Goal: Information Seeking & Learning: Learn about a topic

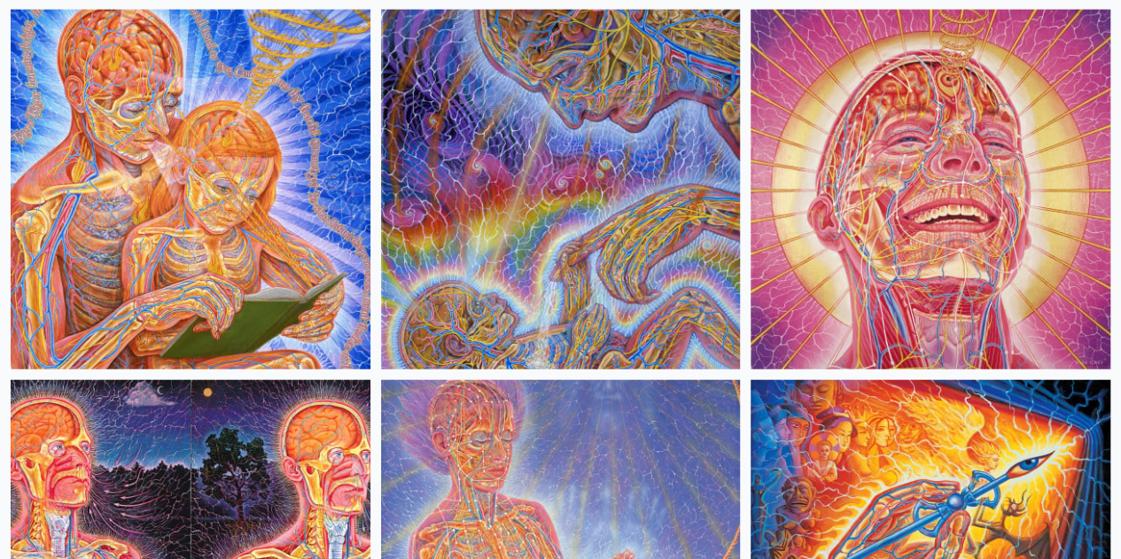
scroll to position [2304, 0]
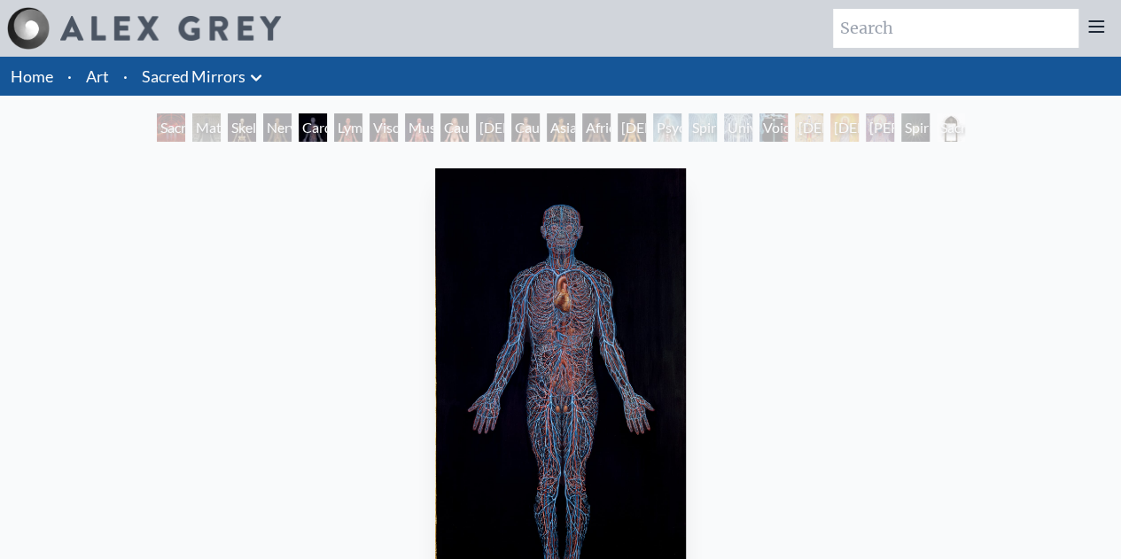
click at [605, 130] on div "African Man" at bounding box center [596, 127] width 28 height 28
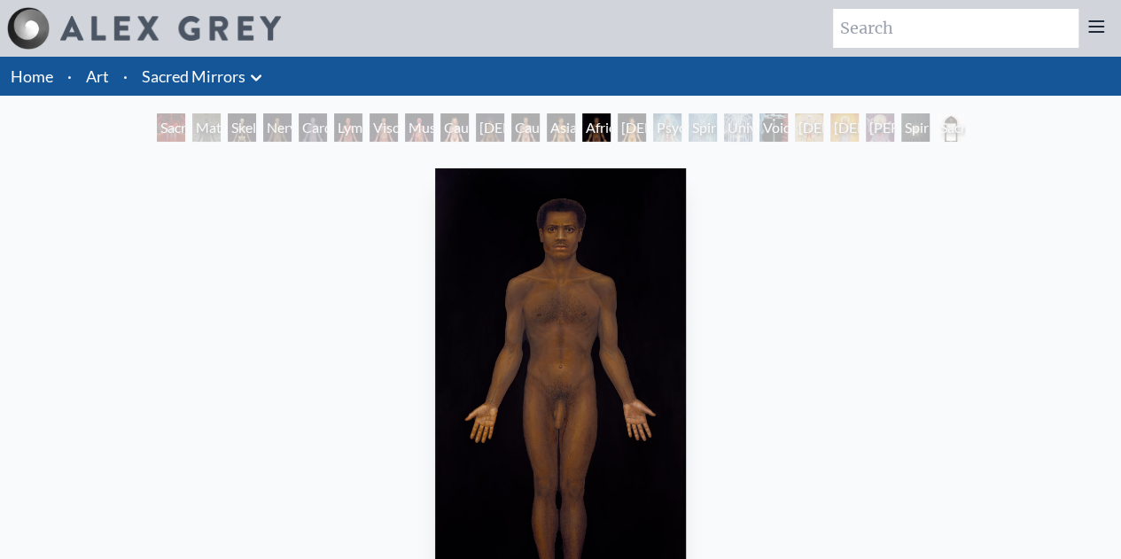
click at [551, 128] on div "Asian Man" at bounding box center [561, 127] width 28 height 28
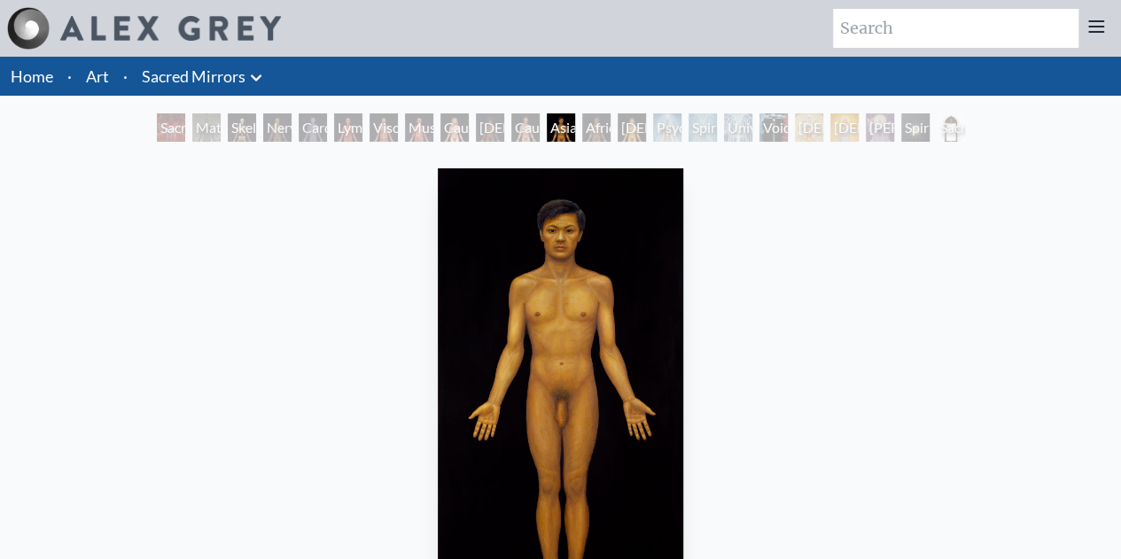
click at [511, 125] on div "Caucasian Man" at bounding box center [525, 127] width 28 height 28
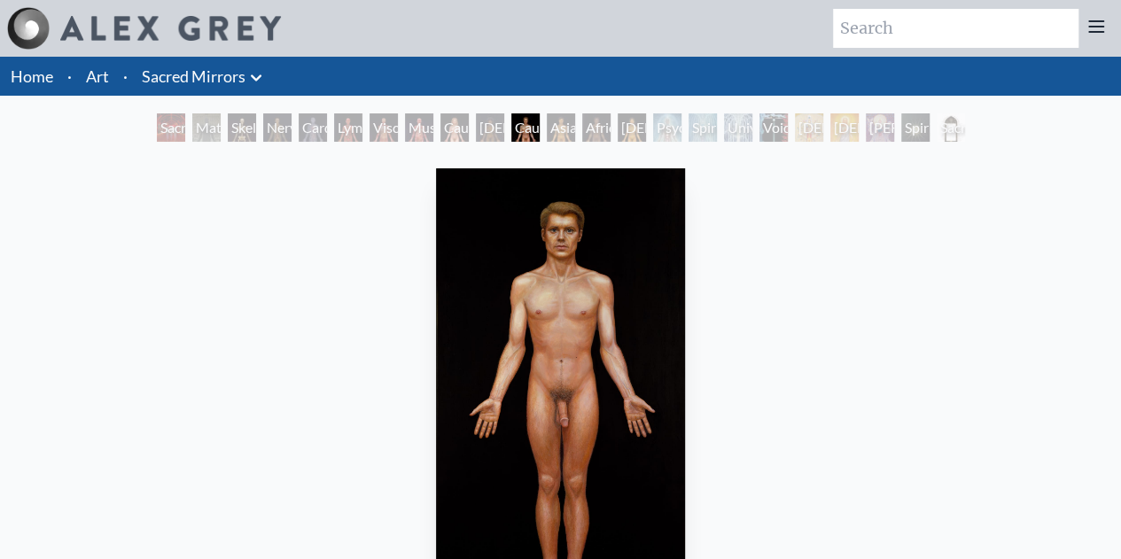
click at [611, 125] on div "African Man" at bounding box center [596, 127] width 28 height 28
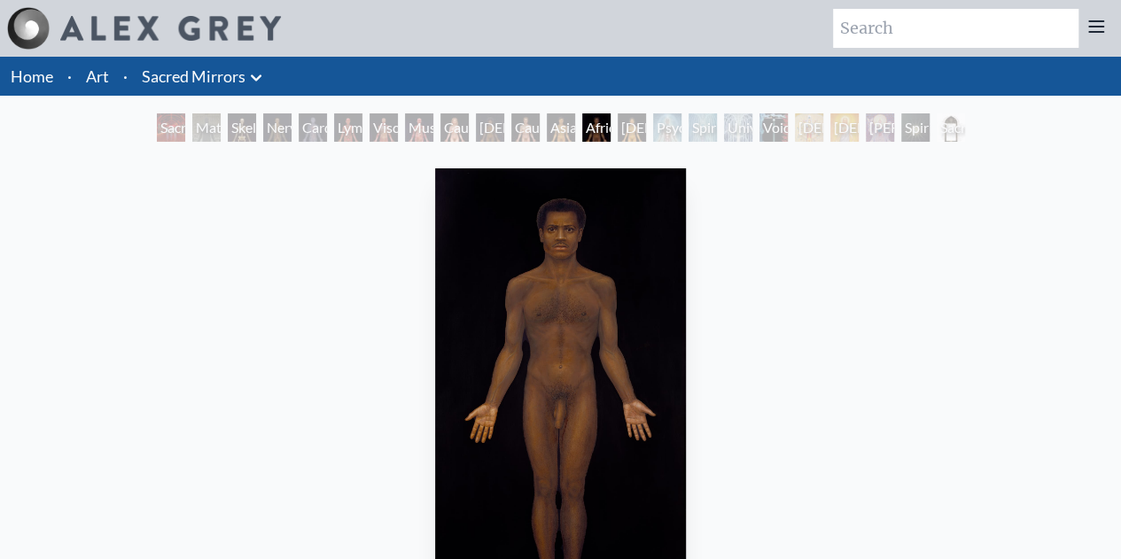
click at [661, 128] on div "Psychic Energy System" at bounding box center [667, 127] width 28 height 28
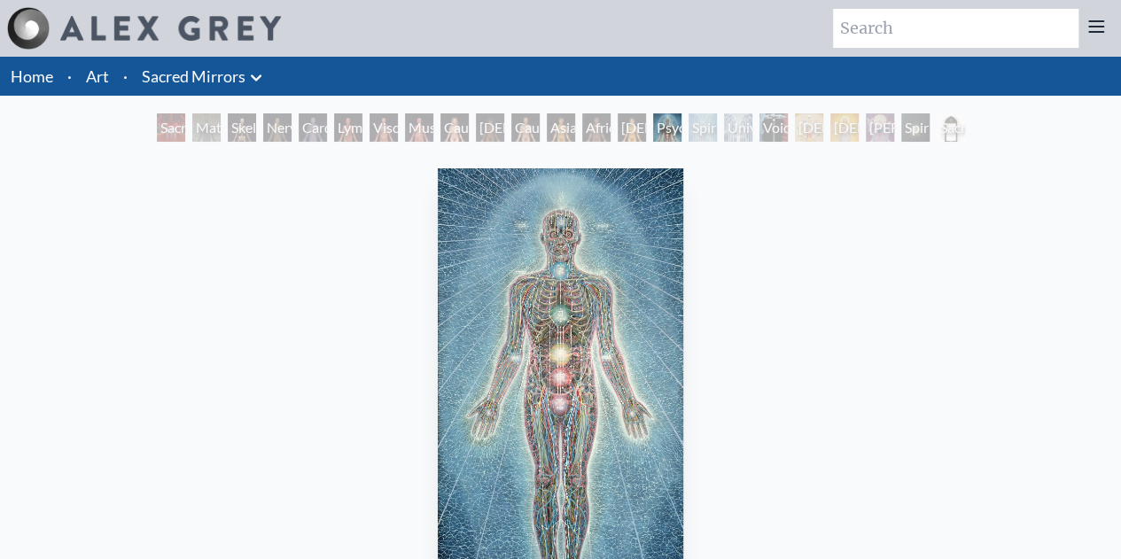
click at [717, 127] on div "Spiritual Energy System" at bounding box center [703, 127] width 28 height 28
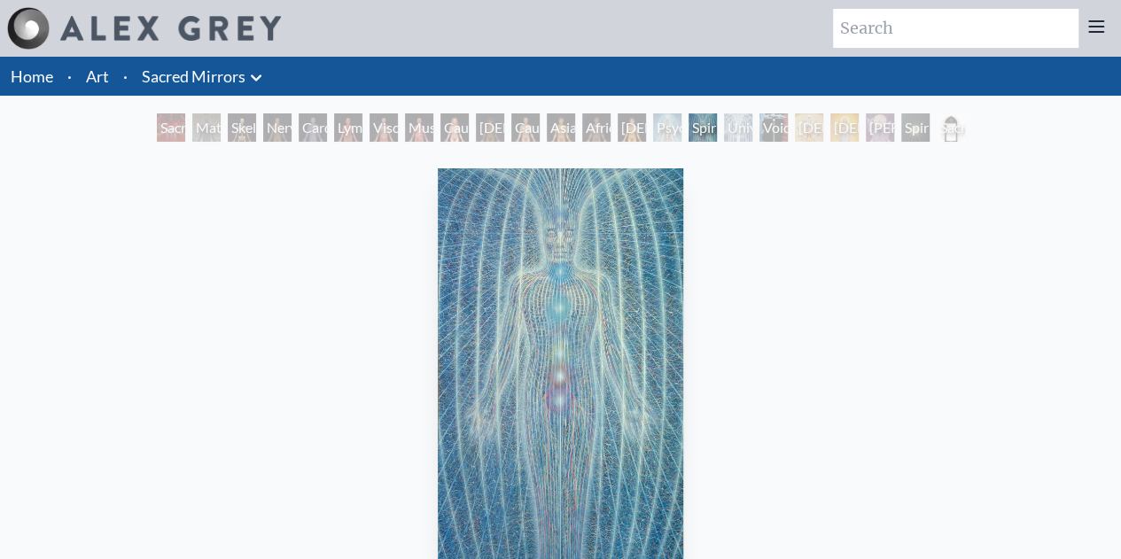
click at [812, 128] on div "[DEMOGRAPHIC_DATA]" at bounding box center [809, 127] width 28 height 28
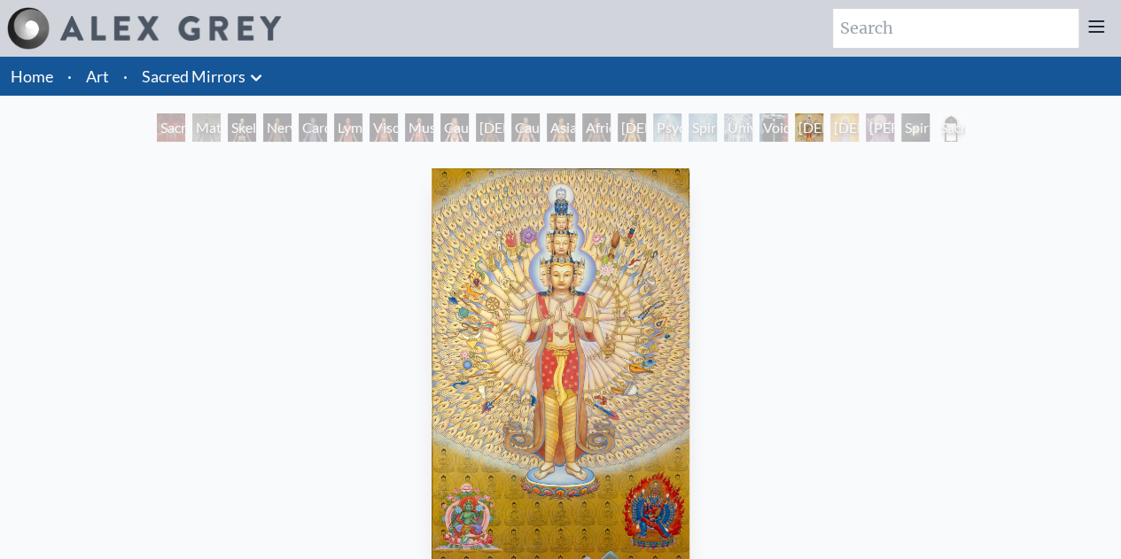
click at [213, 128] on div "Material World" at bounding box center [206, 127] width 28 height 28
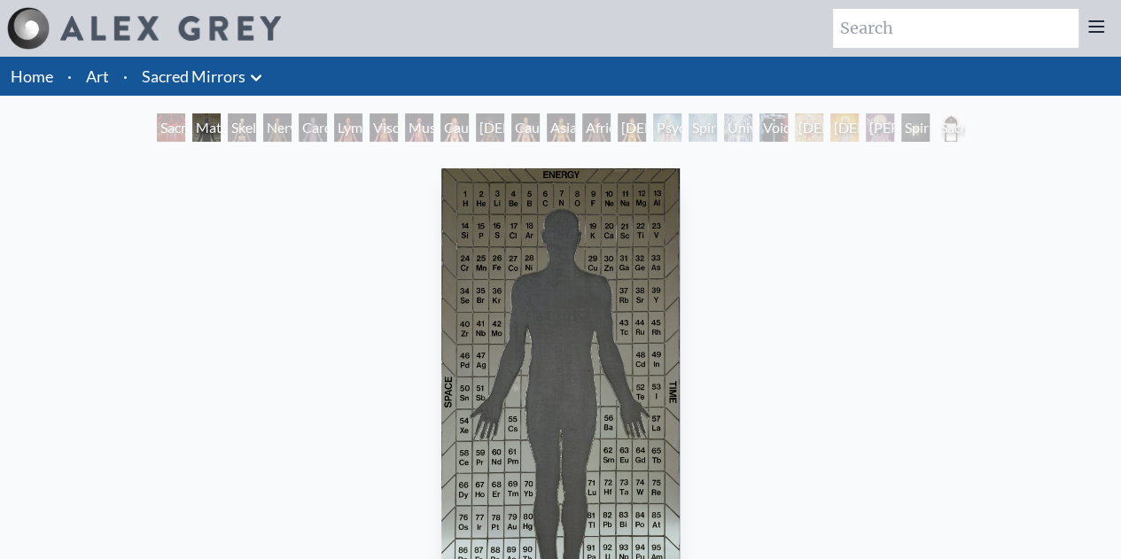
click at [252, 127] on div "Skeletal System" at bounding box center [242, 127] width 28 height 28
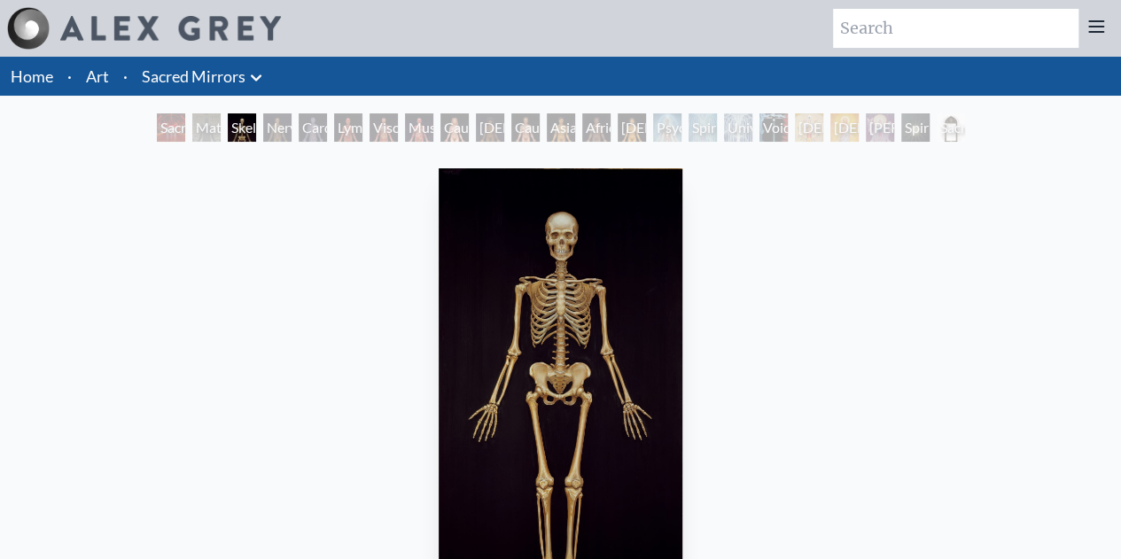
click at [301, 128] on div "Cardiovascular System" at bounding box center [313, 127] width 28 height 28
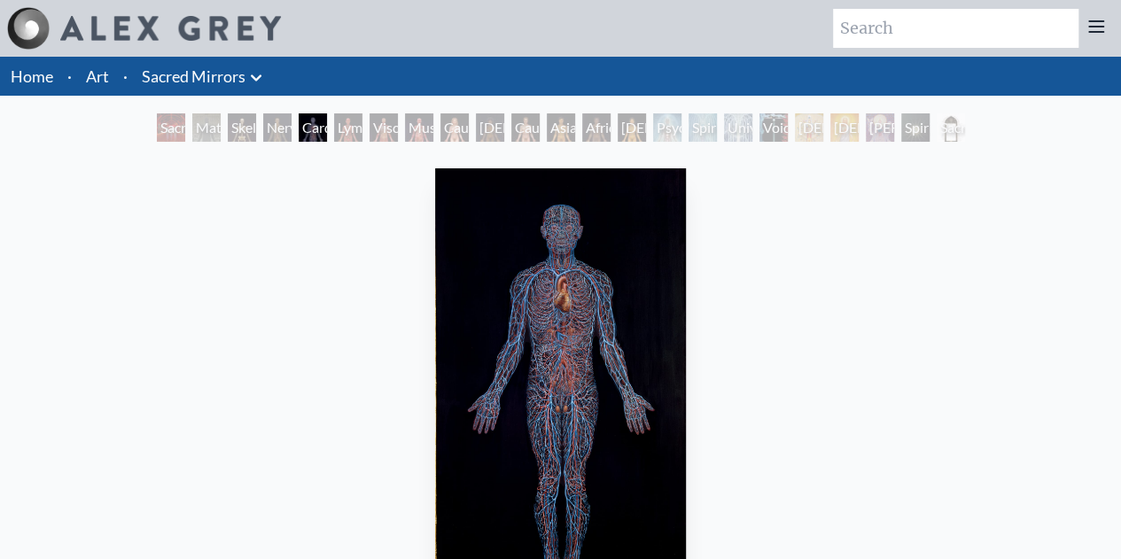
click at [342, 132] on div "Lymphatic System" at bounding box center [348, 127] width 28 height 28
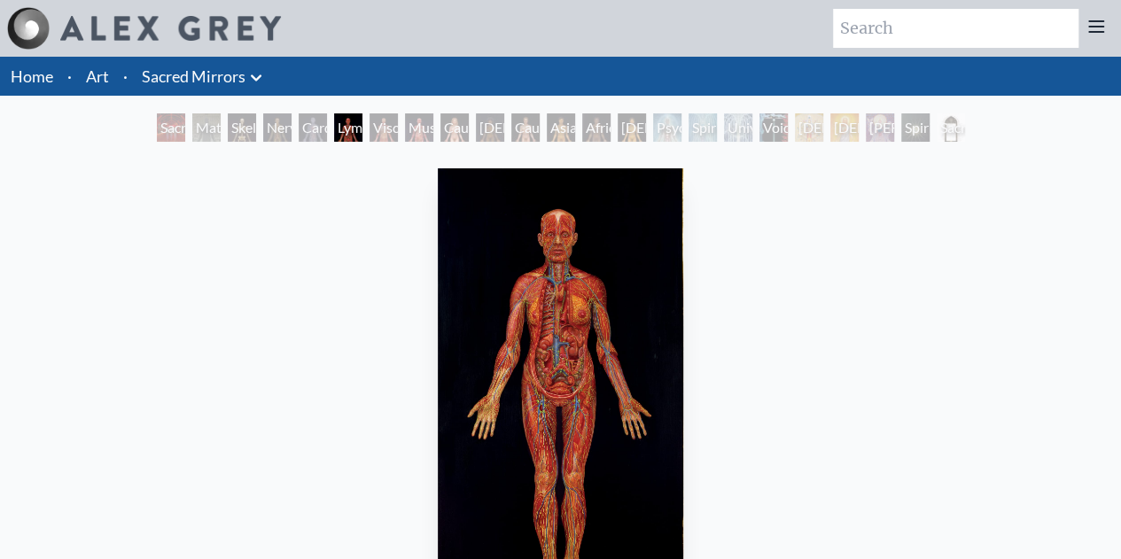
click at [377, 135] on div "Viscera" at bounding box center [384, 127] width 28 height 28
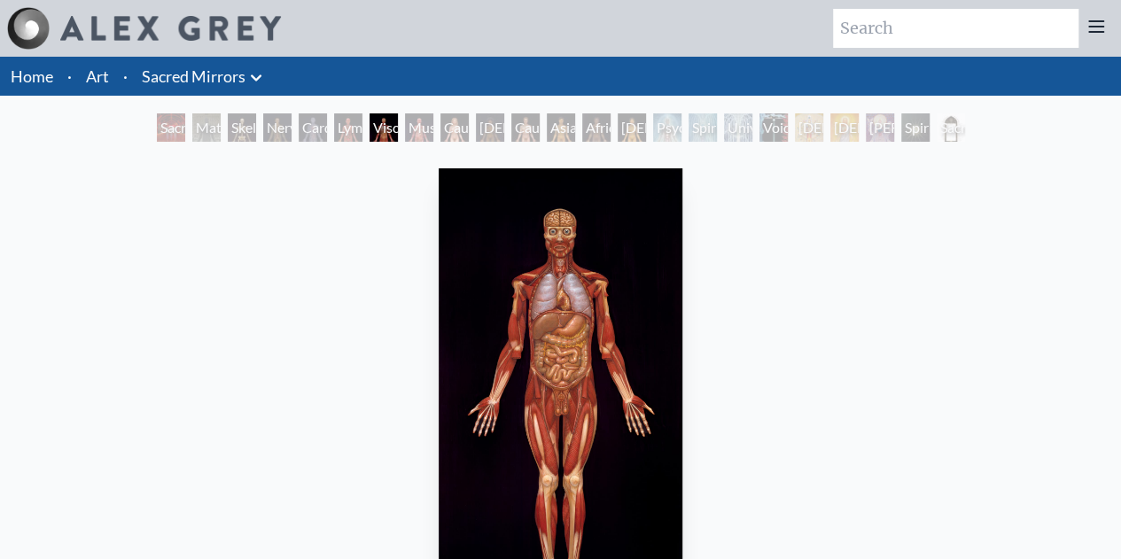
click at [424, 133] on div "Muscle System" at bounding box center [419, 127] width 28 height 28
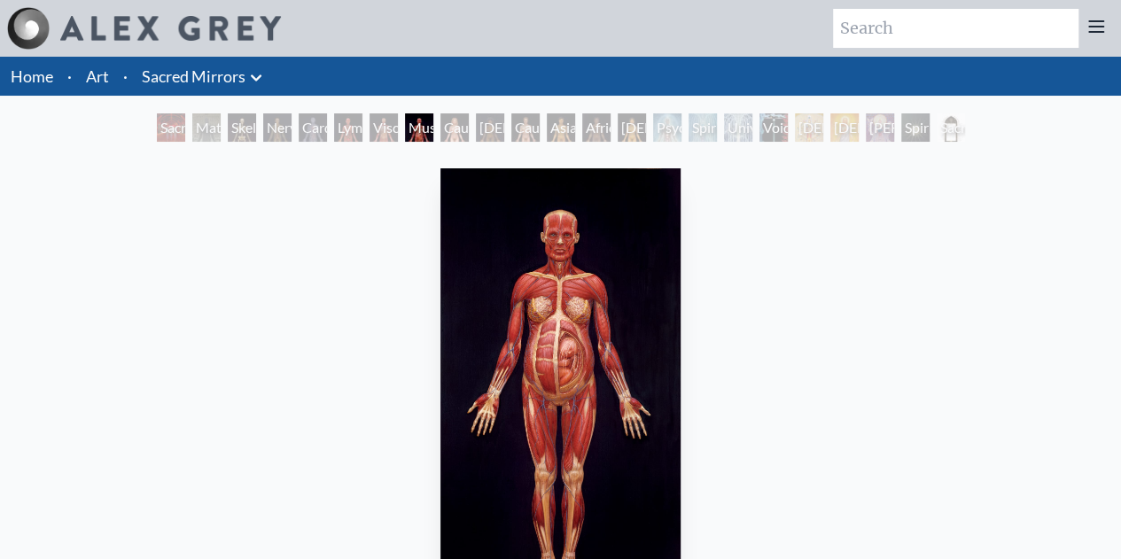
click at [478, 128] on div "[DEMOGRAPHIC_DATA] Woman" at bounding box center [490, 127] width 28 height 28
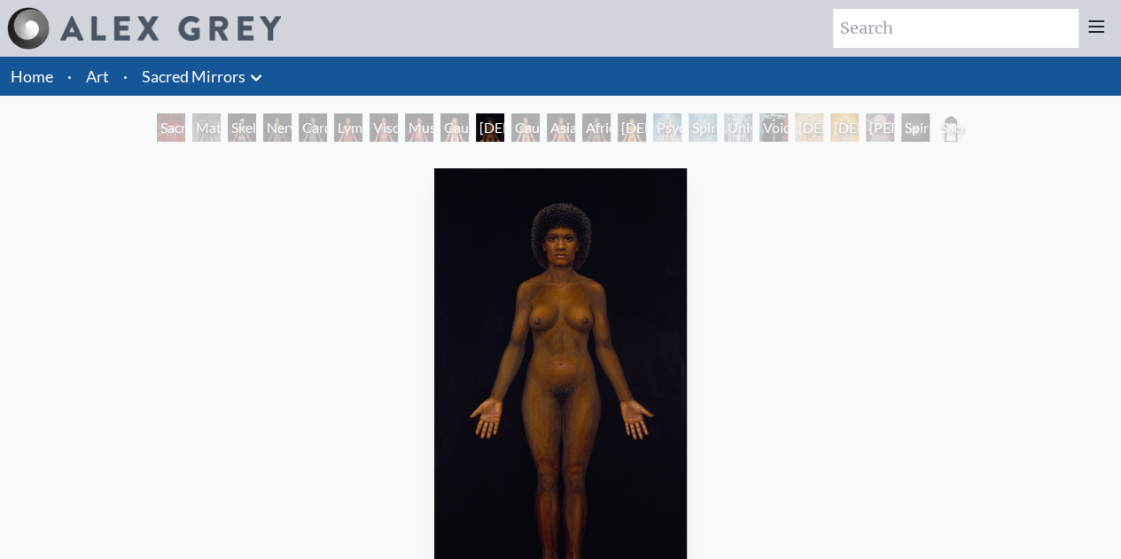
click at [659, 130] on div "Psychic Energy System" at bounding box center [667, 127] width 28 height 28
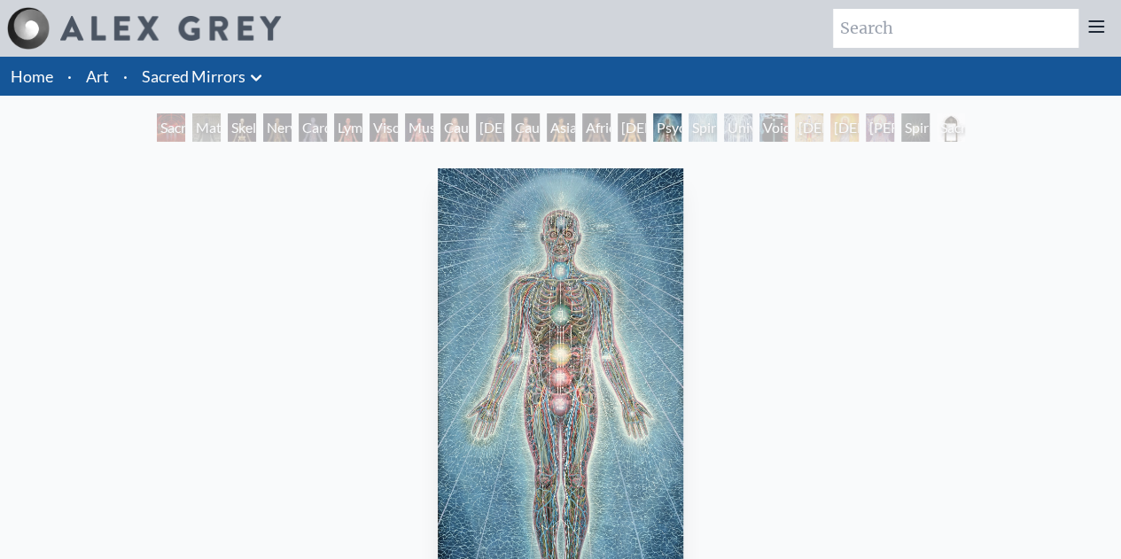
click at [724, 130] on div "Universal Mind Lattice" at bounding box center [738, 127] width 28 height 28
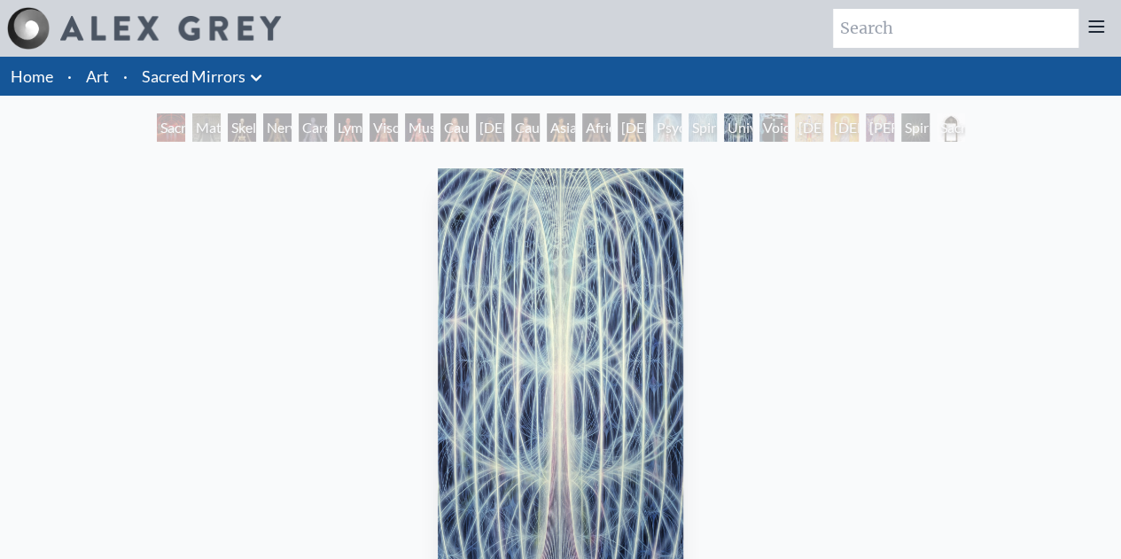
click at [819, 126] on div "[DEMOGRAPHIC_DATA]" at bounding box center [809, 127] width 28 height 28
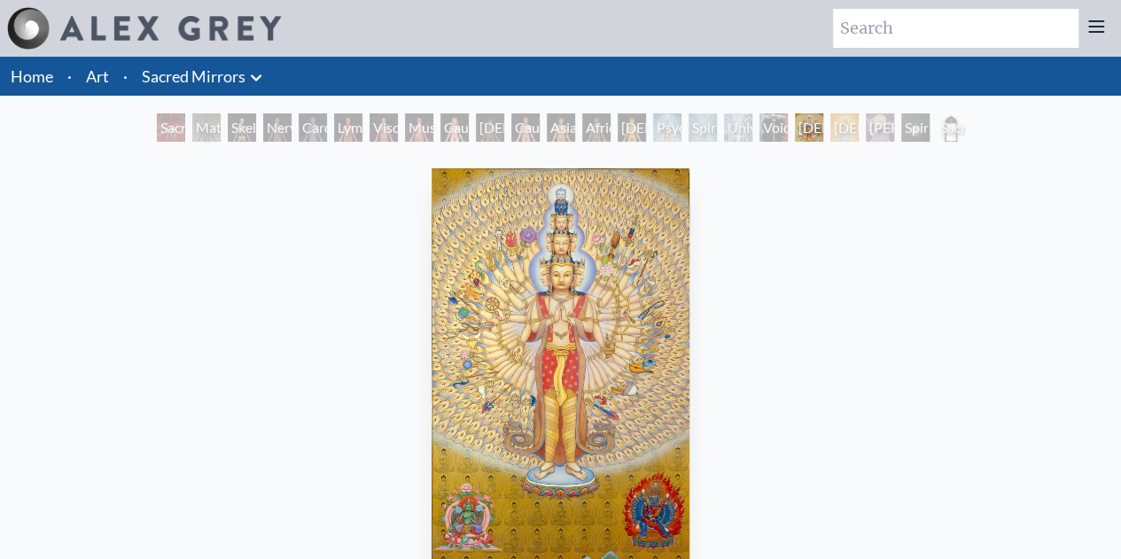
click at [874, 130] on div "[PERSON_NAME]" at bounding box center [880, 127] width 28 height 28
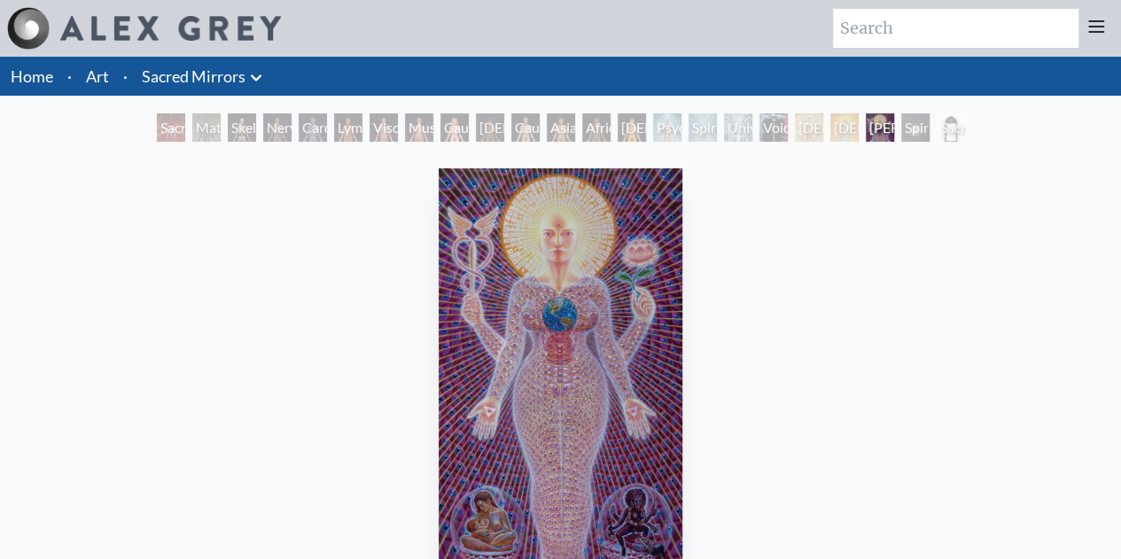
click at [924, 124] on div "Spiritual World" at bounding box center [915, 127] width 28 height 28
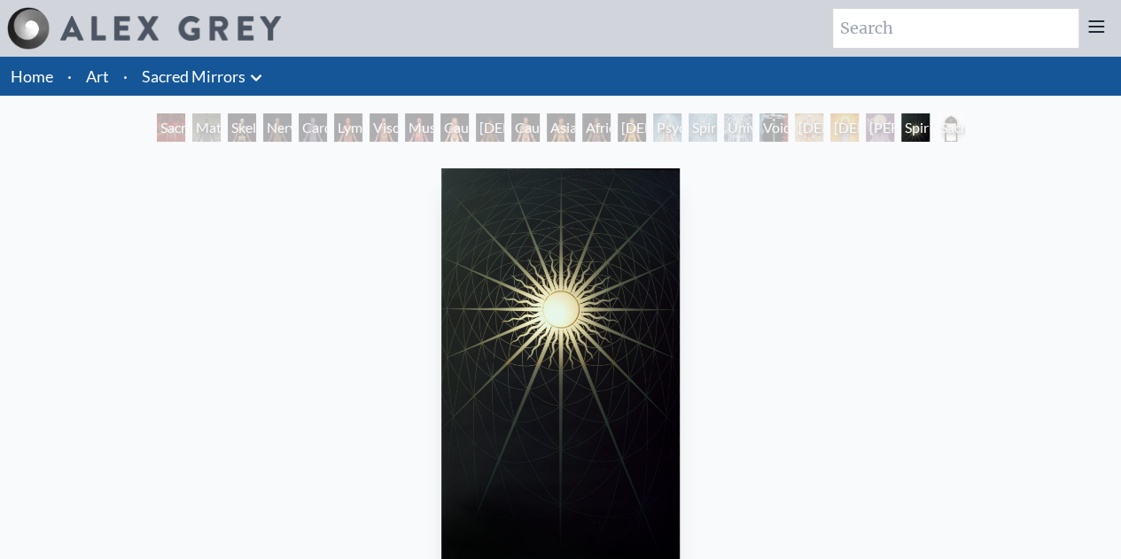
click at [960, 128] on div "Sacred Mirrors Frame" at bounding box center [951, 127] width 28 height 28
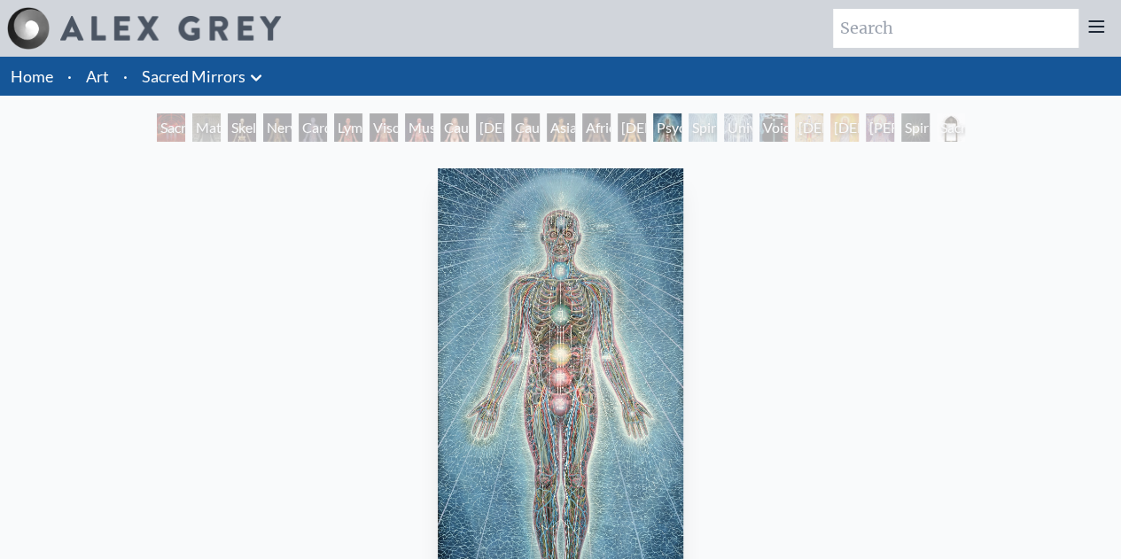
drag, startPoint x: 348, startPoint y: 130, endPoint x: 327, endPoint y: 130, distance: 21.3
click at [334, 130] on div "Lymphatic System" at bounding box center [348, 127] width 28 height 28
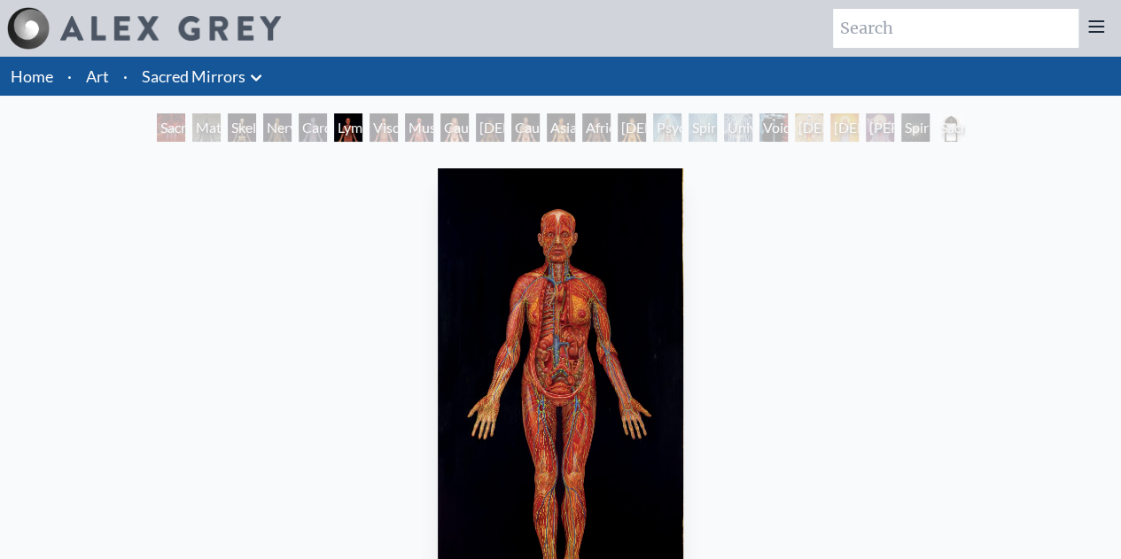
click at [275, 130] on div "Nervous System" at bounding box center [277, 127] width 28 height 28
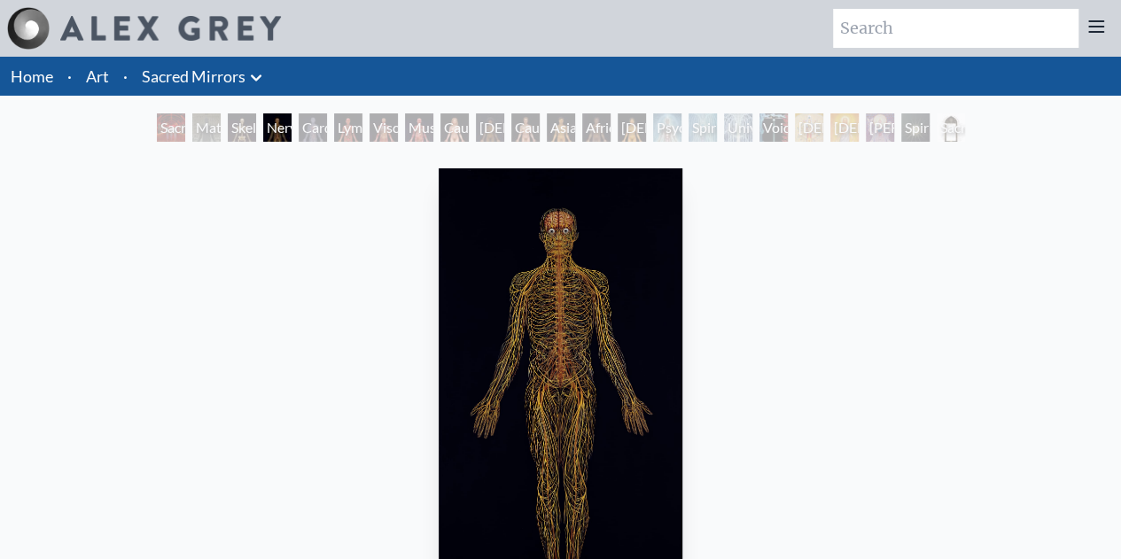
click at [200, 126] on div "Material World" at bounding box center [206, 127] width 28 height 28
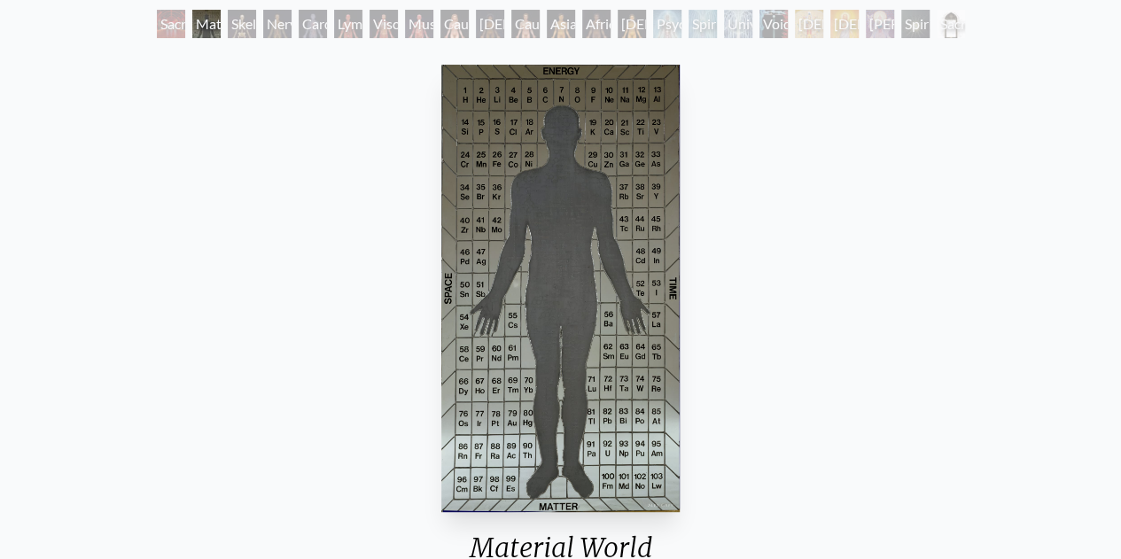
scroll to position [89, 0]
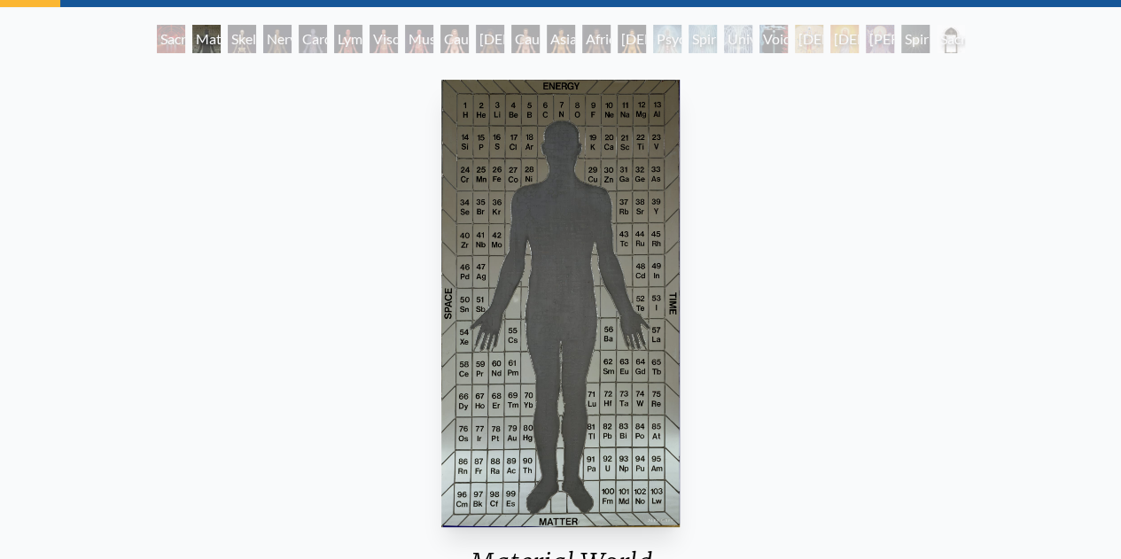
click at [324, 45] on div "Cardiovascular System" at bounding box center [313, 39] width 28 height 28
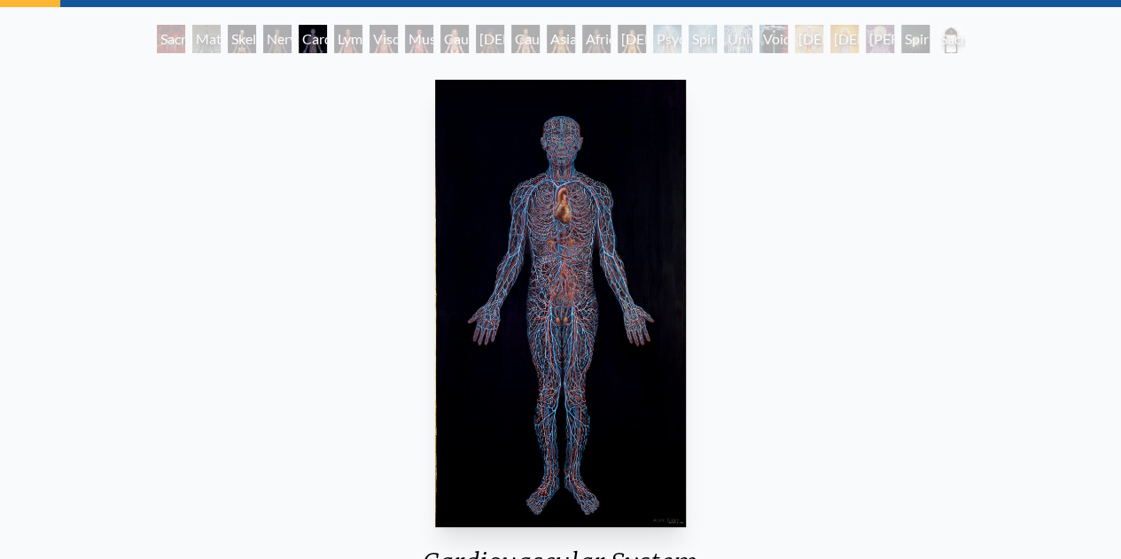
click at [681, 38] on div "Psychic Energy System" at bounding box center [667, 39] width 28 height 28
